Goal: Navigation & Orientation: Find specific page/section

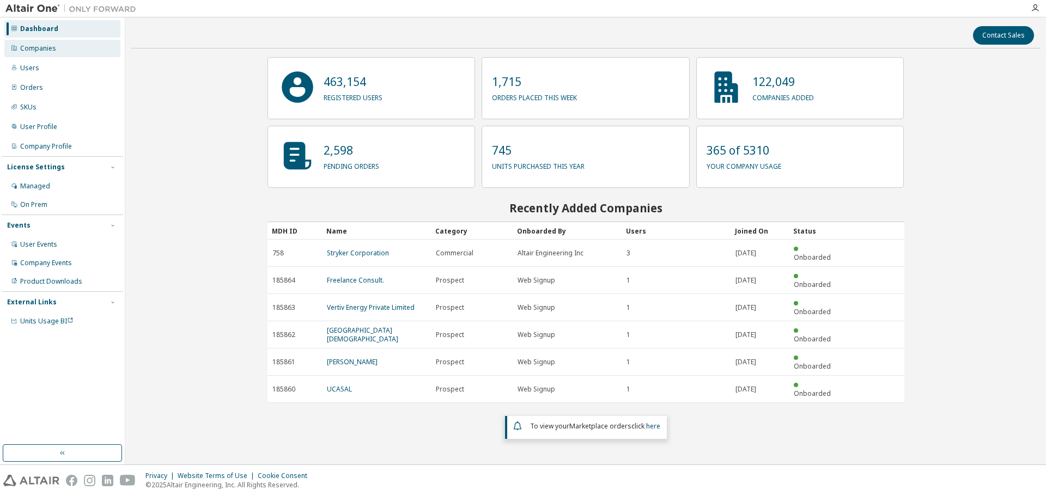
click at [49, 47] on div "Companies" at bounding box center [38, 48] width 36 height 9
